Goal: Find specific page/section: Find specific page/section

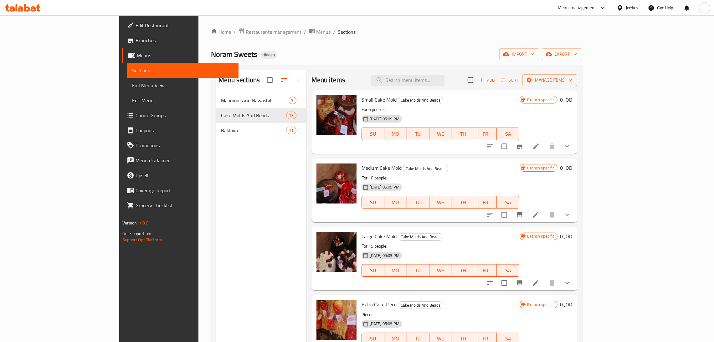
click at [24, 8] on icon at bounding box center [27, 8] width 6 height 8
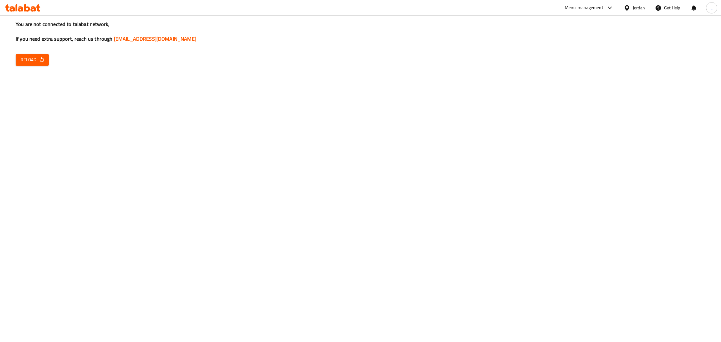
click at [33, 56] on span "Reload" at bounding box center [32, 60] width 23 height 8
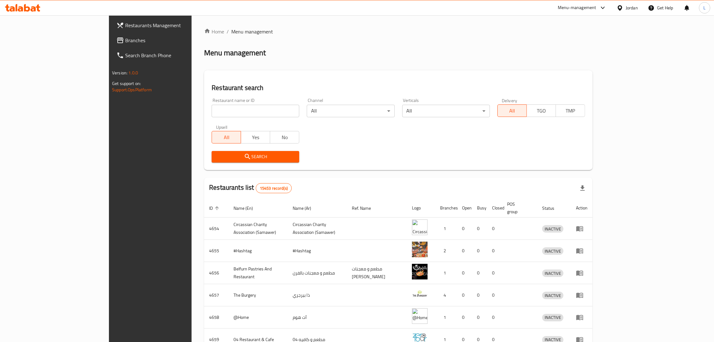
click at [213, 114] on input "search" at bounding box center [256, 111] width 88 height 13
drag, startPoint x: 52, startPoint y: 38, endPoint x: 48, endPoint y: 40, distance: 4.2
click at [125, 38] on span "Branches" at bounding box center [174, 41] width 98 height 8
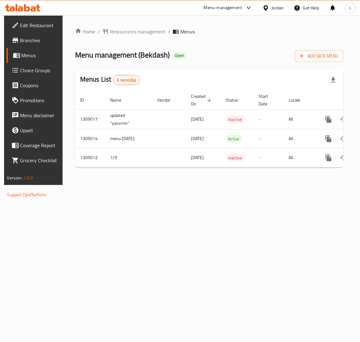
scroll to position [0, 35]
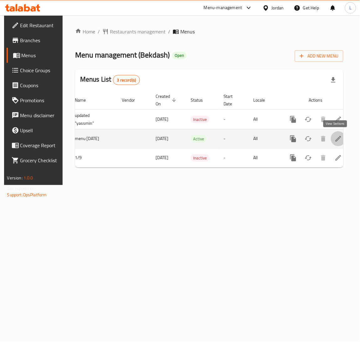
click at [336, 142] on icon "enhanced table" at bounding box center [338, 139] width 8 height 8
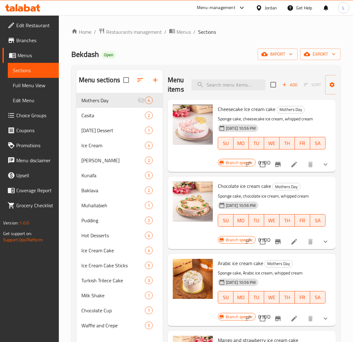
click at [31, 54] on span "Menus" at bounding box center [36, 56] width 36 height 8
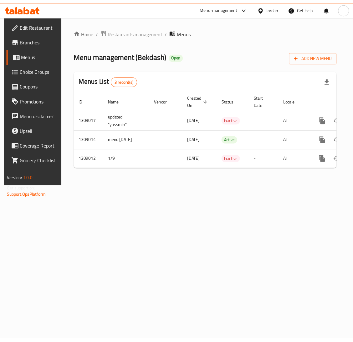
scroll to position [0, 35]
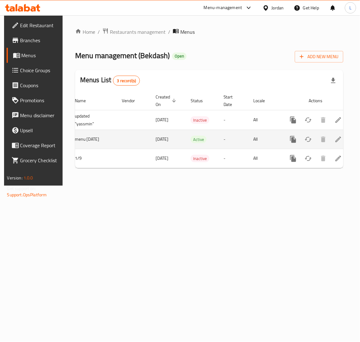
click at [335, 137] on icon "enhanced table" at bounding box center [338, 140] width 8 height 8
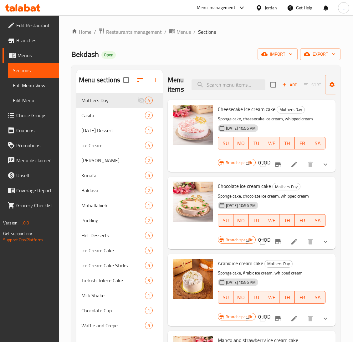
click at [36, 27] on span "Edit Restaurant" at bounding box center [35, 26] width 38 height 8
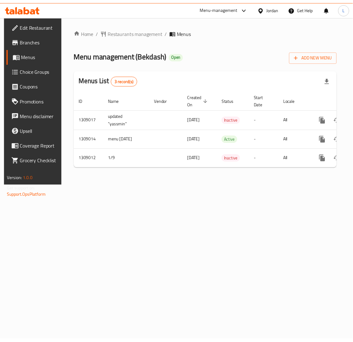
scroll to position [0, 35]
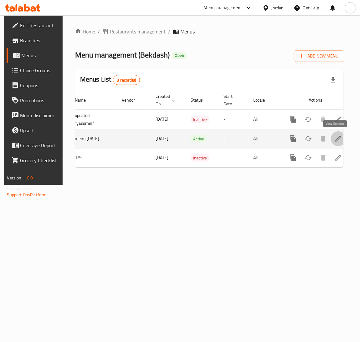
click at [336, 138] on icon "enhanced table" at bounding box center [338, 139] width 8 height 8
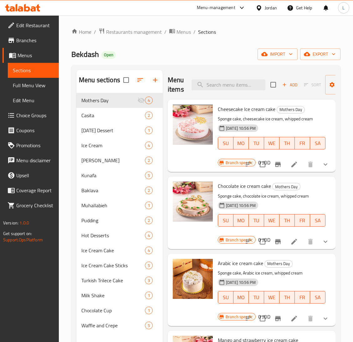
click at [38, 27] on span "Edit Restaurant" at bounding box center [35, 26] width 38 height 8
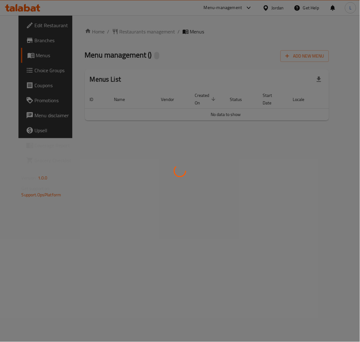
click at [31, 40] on div at bounding box center [180, 171] width 360 height 342
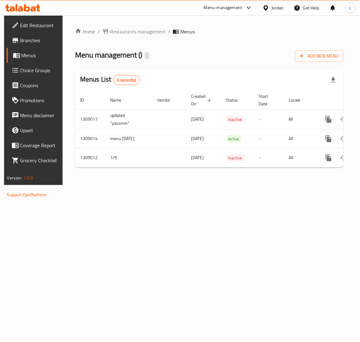
click at [25, 5] on icon at bounding box center [27, 8] width 6 height 8
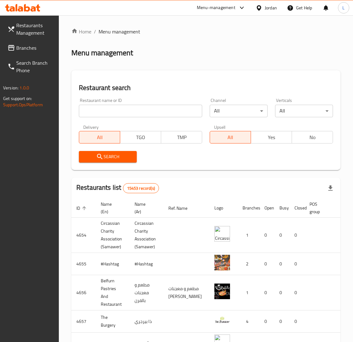
click at [149, 110] on input "search" at bounding box center [140, 111] width 123 height 13
paste input "Bekdash"
type input "Bekdash"
click button "Search" at bounding box center [108, 157] width 58 height 12
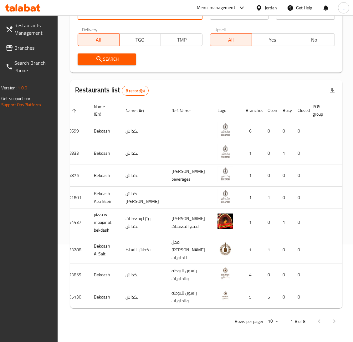
scroll to position [0, 33]
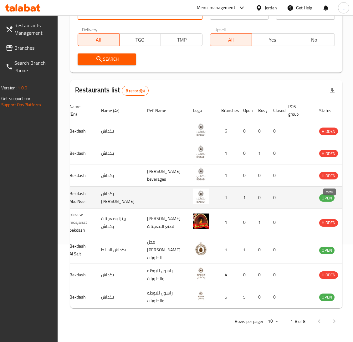
click at [352, 196] on icon "enhanced table" at bounding box center [355, 198] width 7 height 5
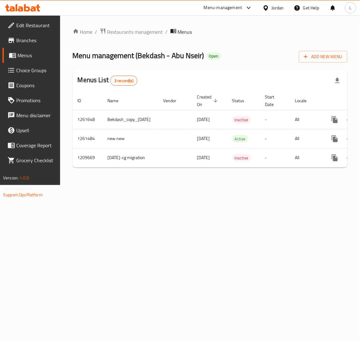
scroll to position [0, 54]
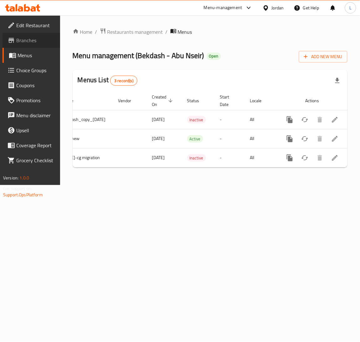
click at [16, 42] on span "Branches" at bounding box center [35, 41] width 39 height 8
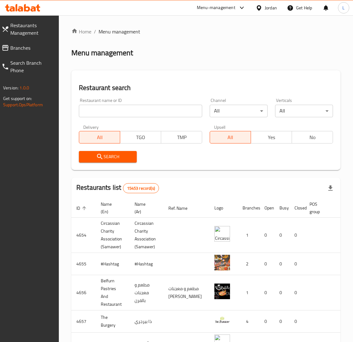
click at [28, 49] on span "Branches" at bounding box center [31, 48] width 43 height 8
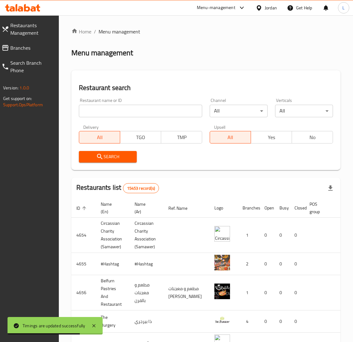
click at [23, 48] on span "Branches" at bounding box center [31, 48] width 43 height 8
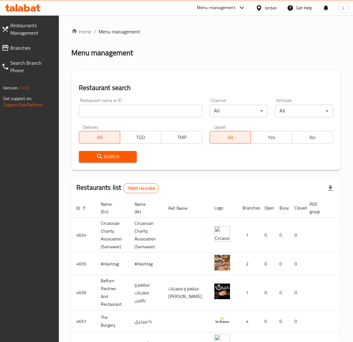
click at [31, 43] on link "Branches" at bounding box center [28, 47] width 62 height 15
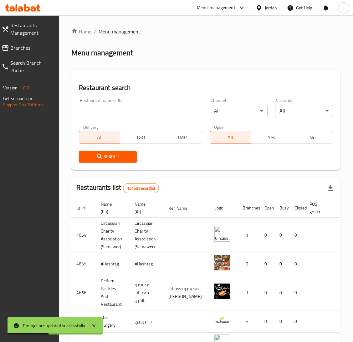
click at [33, 45] on span "Branches" at bounding box center [31, 48] width 43 height 8
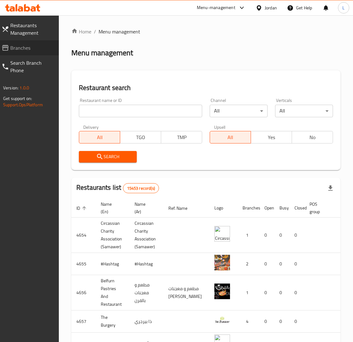
click at [34, 47] on span "Branches" at bounding box center [31, 48] width 43 height 8
